Goal: Task Accomplishment & Management: Manage account settings

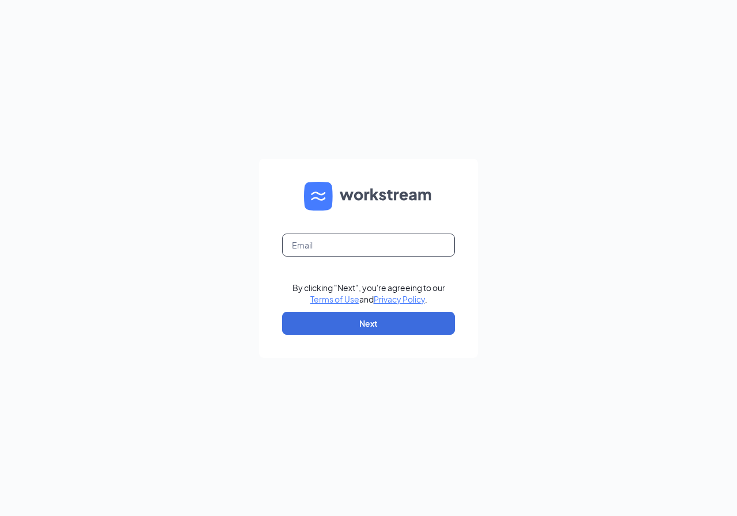
click at [336, 247] on input "text" at bounding box center [368, 245] width 173 height 23
type input "[EMAIL_ADDRESS][DOMAIN_NAME]"
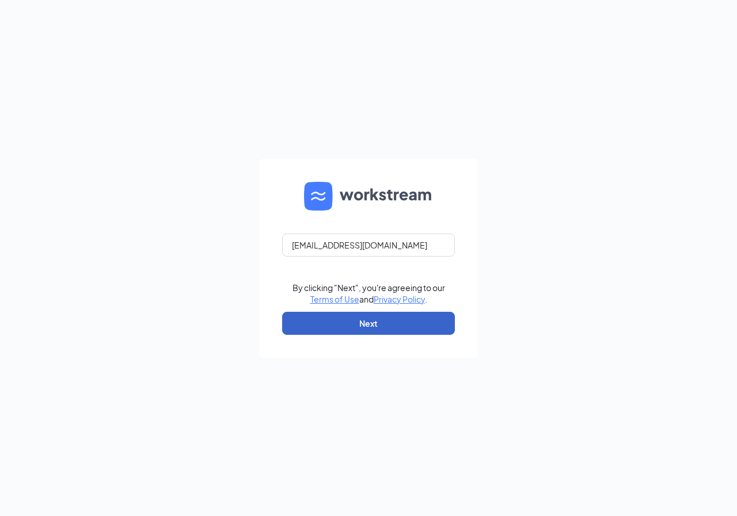
click at [365, 322] on button "Next" at bounding box center [368, 323] width 173 height 23
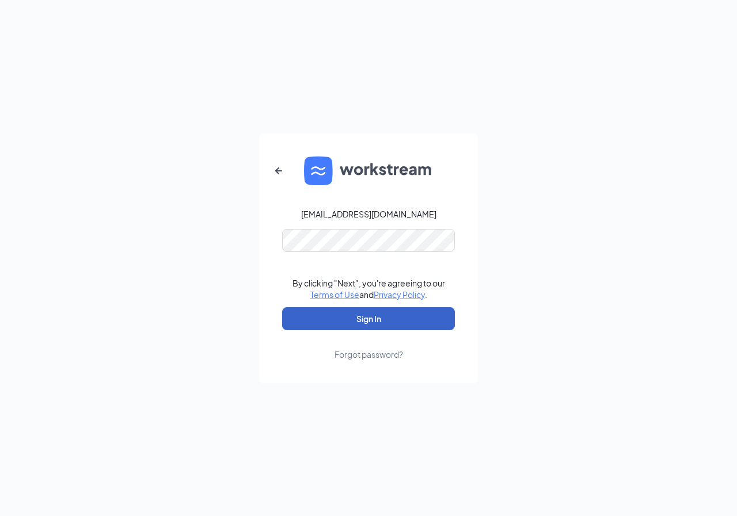
click at [368, 322] on button "Sign In" at bounding box center [368, 318] width 173 height 23
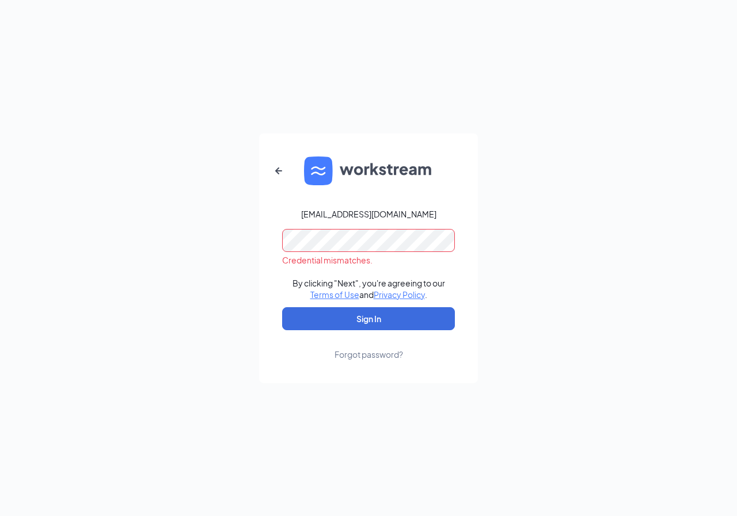
click at [281, 240] on form "[EMAIL_ADDRESS][DOMAIN_NAME] Credential mismatches. By clicking "Next", you're …" at bounding box center [368, 259] width 219 height 250
click at [282, 307] on button "Sign In" at bounding box center [368, 318] width 173 height 23
